Goal: Task Accomplishment & Management: Complete application form

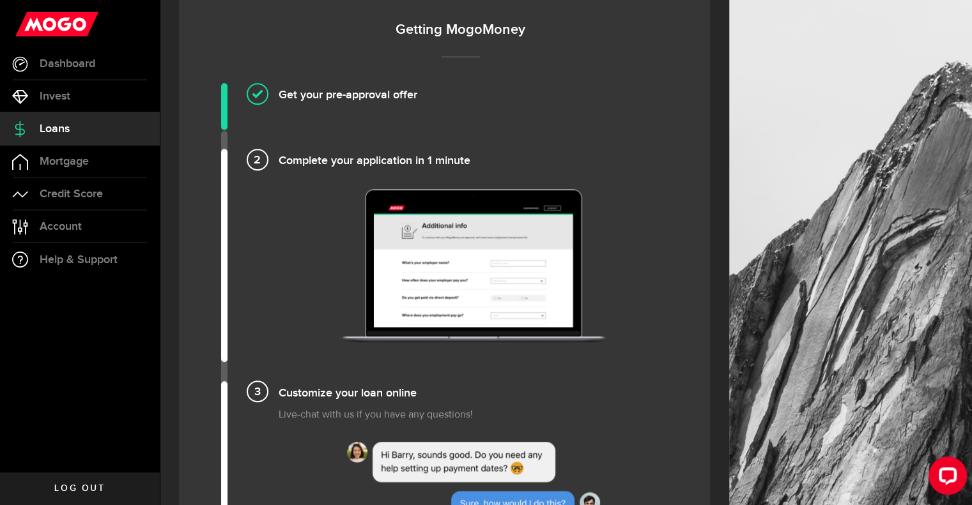
scroll to position [831, 0]
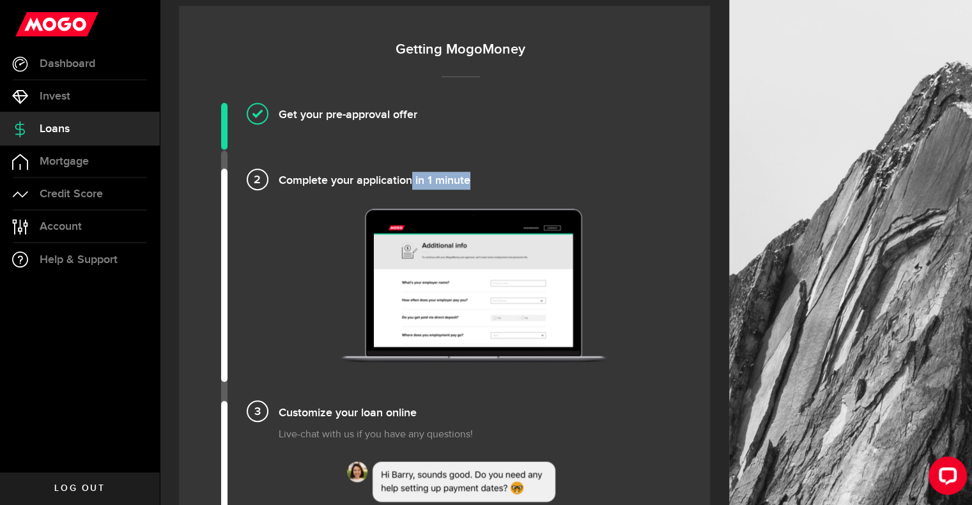
drag, startPoint x: 435, startPoint y: 176, endPoint x: 482, endPoint y: 175, distance: 47.3
click at [482, 175] on h4 "Complete your application in 1 minute" at bounding box center [474, 179] width 390 height 21
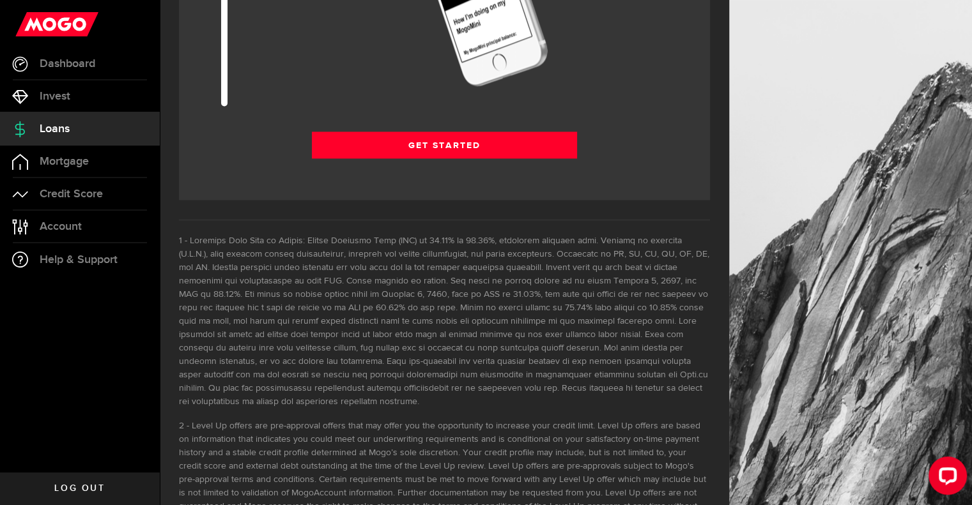
scroll to position [1802, 0]
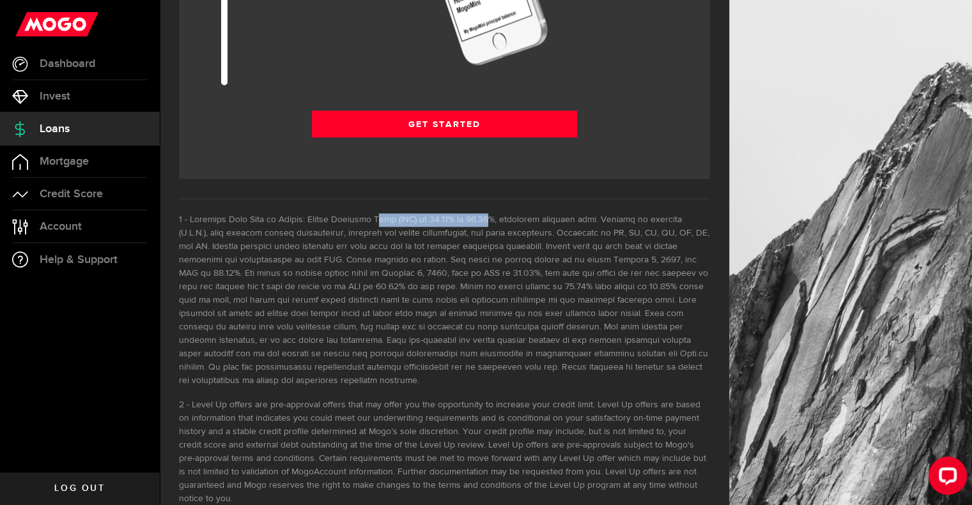
drag, startPoint x: 364, startPoint y: 217, endPoint x: 475, endPoint y: 215, distance: 111.8
click at [475, 215] on li at bounding box center [444, 300] width 531 height 174
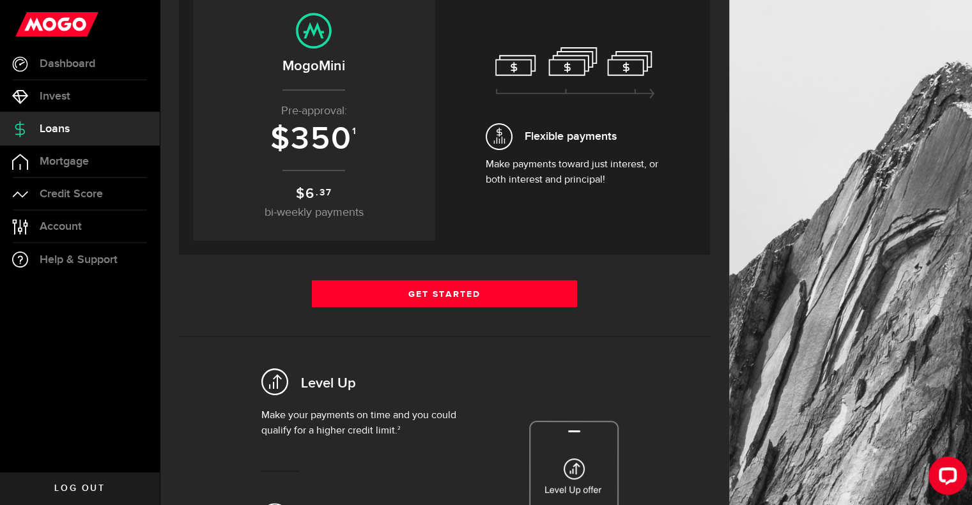
scroll to position [320, 0]
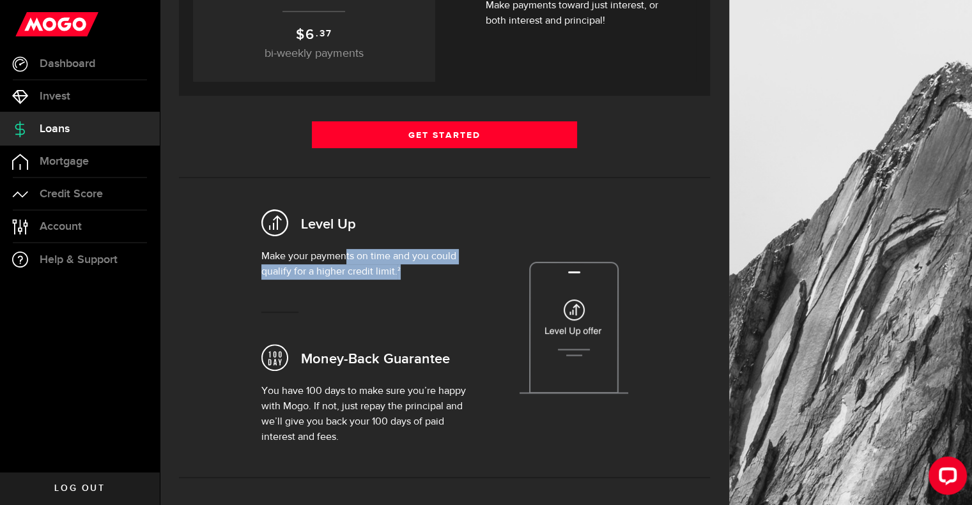
drag, startPoint x: 348, startPoint y: 252, endPoint x: 437, endPoint y: 272, distance: 91.0
click at [437, 272] on p "Make your payments on time and you could qualify for a higher credit limit. 2" at bounding box center [364, 264] width 207 height 31
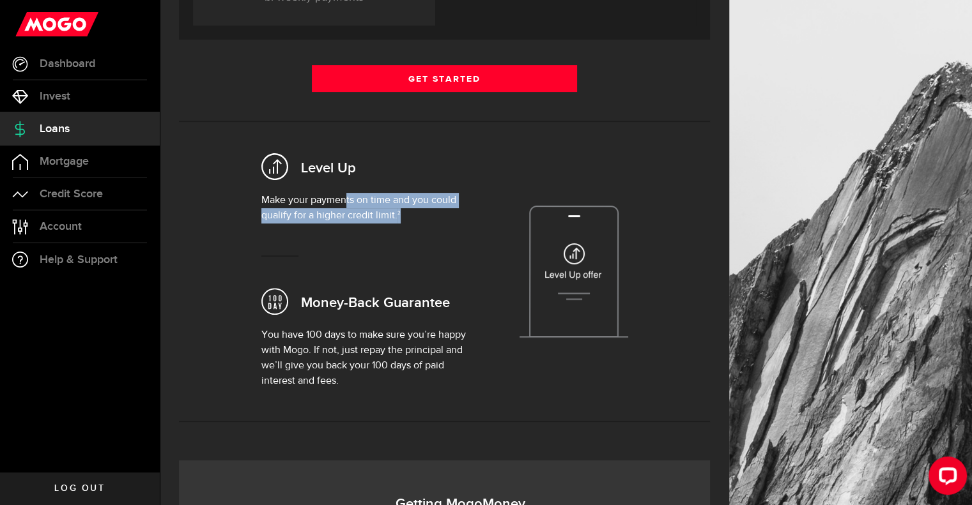
scroll to position [383, 0]
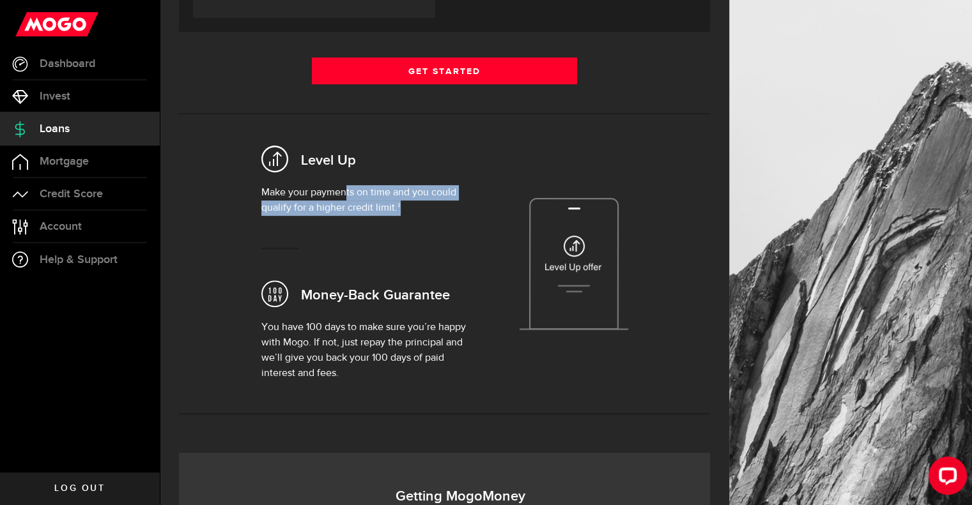
click at [401, 197] on p "Make your payments on time and you could qualify for a higher credit limit. 2" at bounding box center [364, 200] width 207 height 31
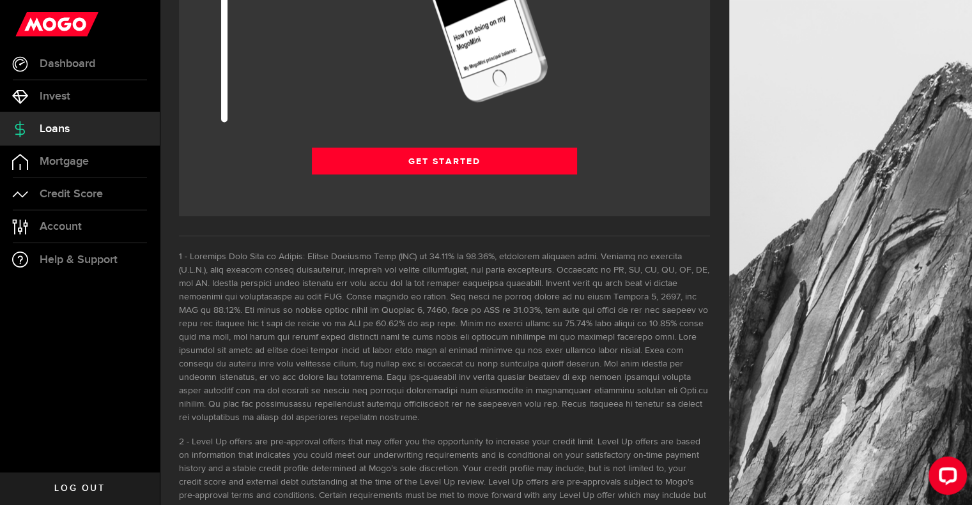
scroll to position [1802, 0]
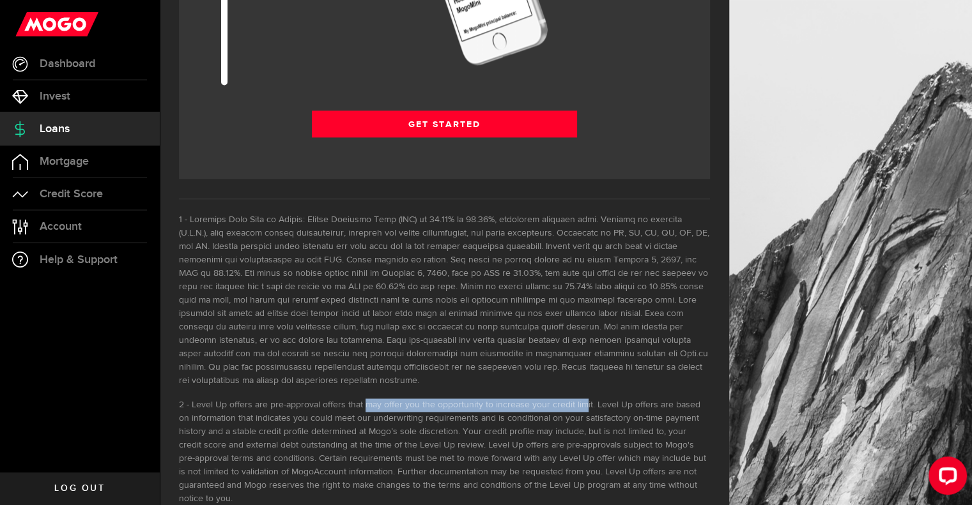
drag, startPoint x: 367, startPoint y: 389, endPoint x: 579, endPoint y: 395, distance: 212.3
click at [579, 399] on li "Level Up offers are pre-approval offers that may offer you the opportunity to i…" at bounding box center [444, 452] width 531 height 107
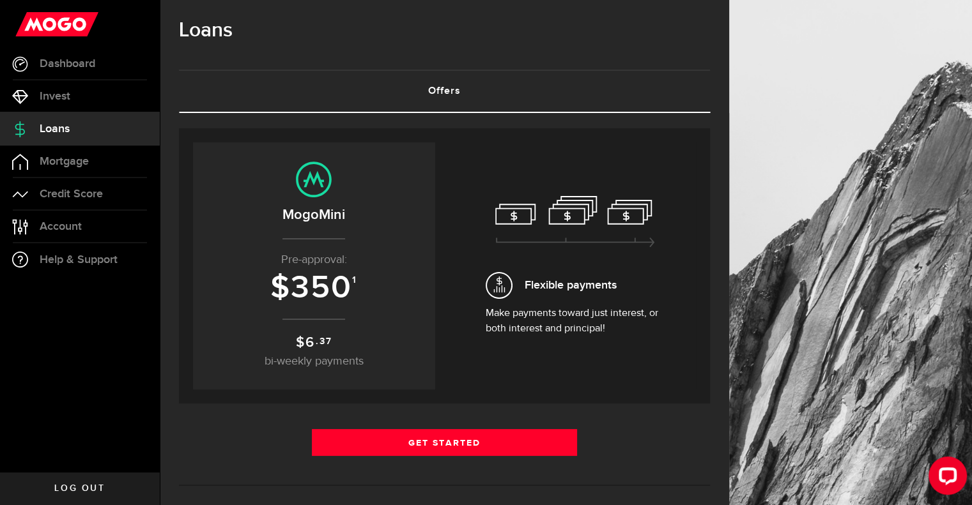
scroll to position [0, 0]
